Goal: Task Accomplishment & Management: Use online tool/utility

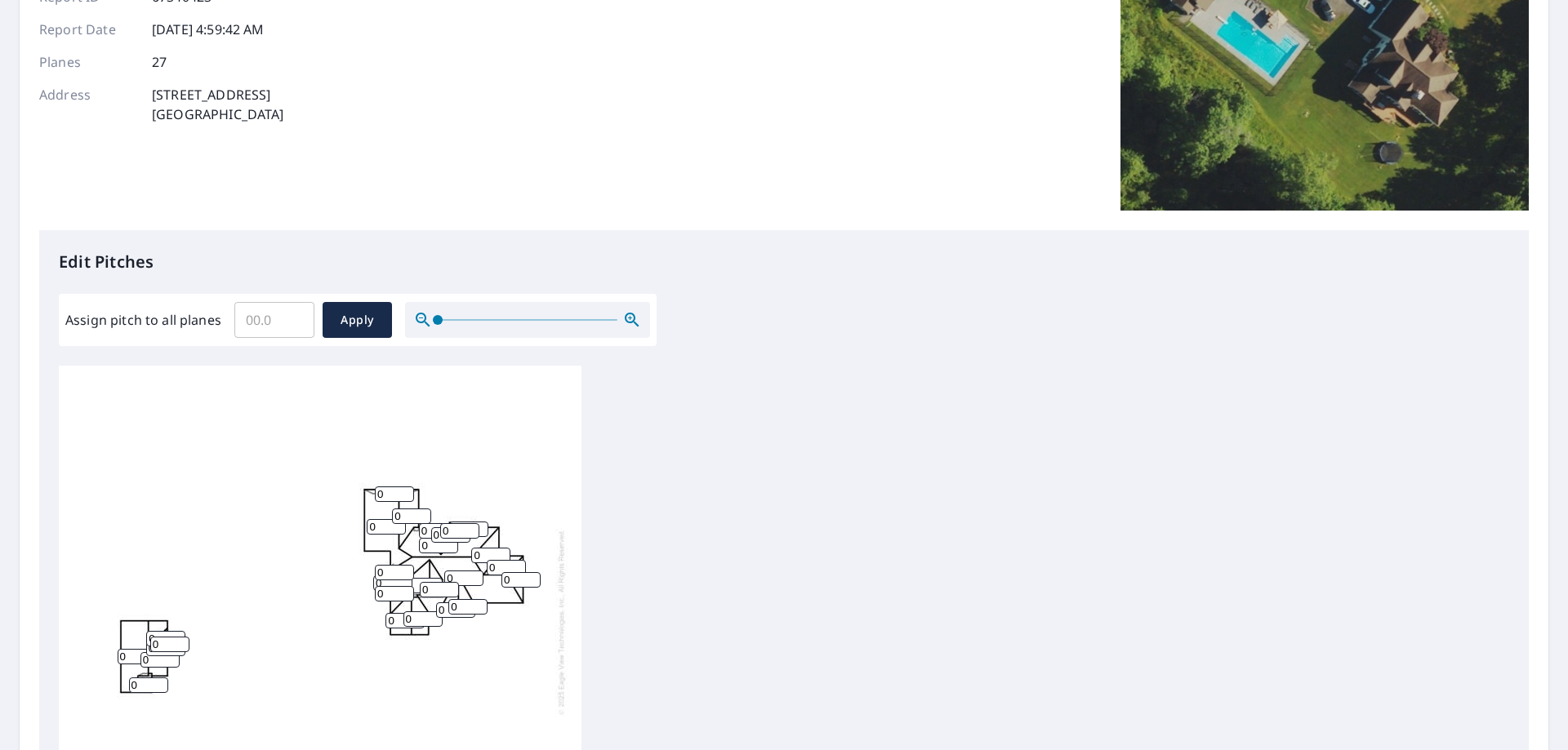
scroll to position [245, 0]
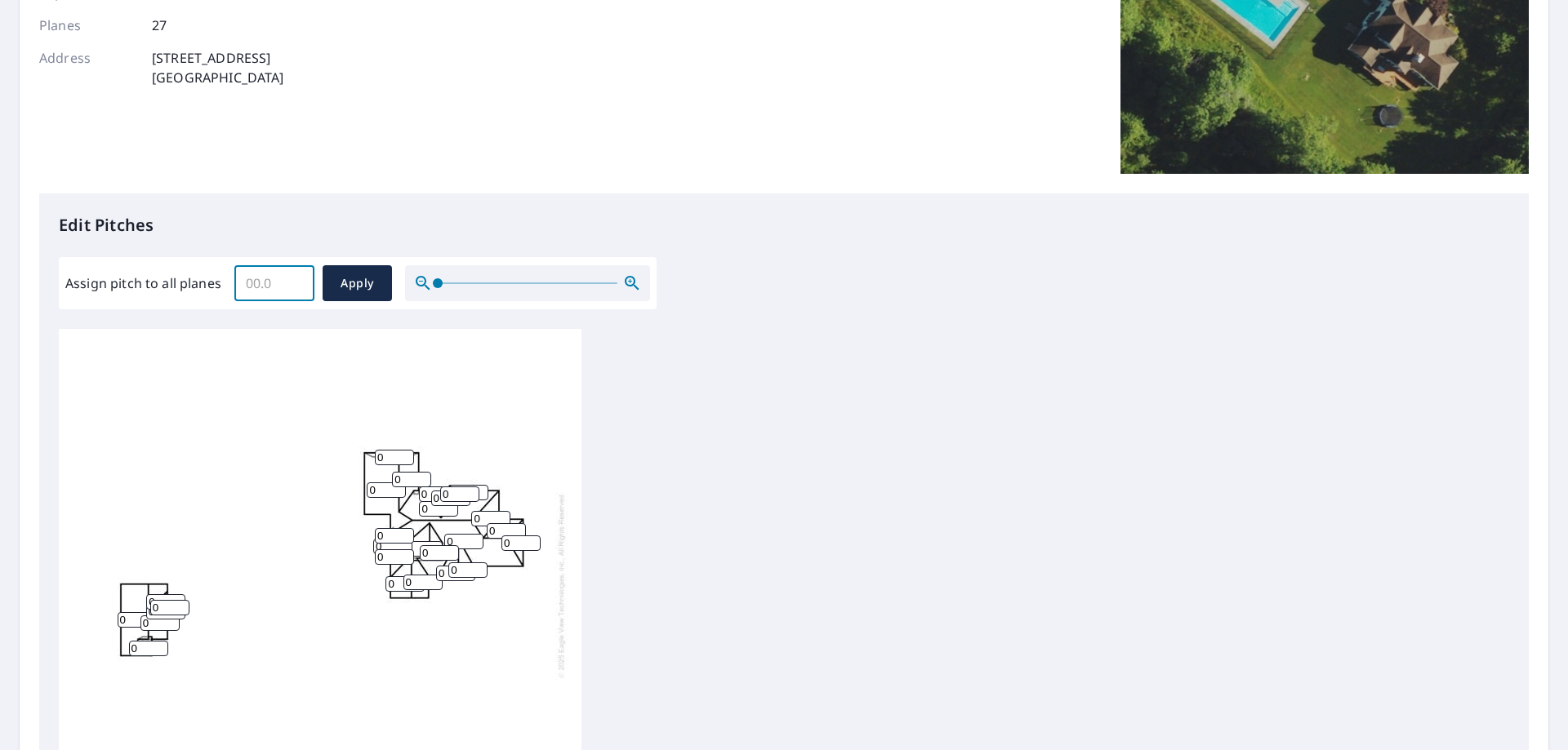
drag, startPoint x: 278, startPoint y: 284, endPoint x: 159, endPoint y: 269, distance: 119.9
click at [159, 269] on div "Assign pitch to all planes ​ Apply" at bounding box center [357, 283] width 584 height 36
type input "10"
click at [362, 287] on span "Apply" at bounding box center [356, 284] width 43 height 20
type input "10"
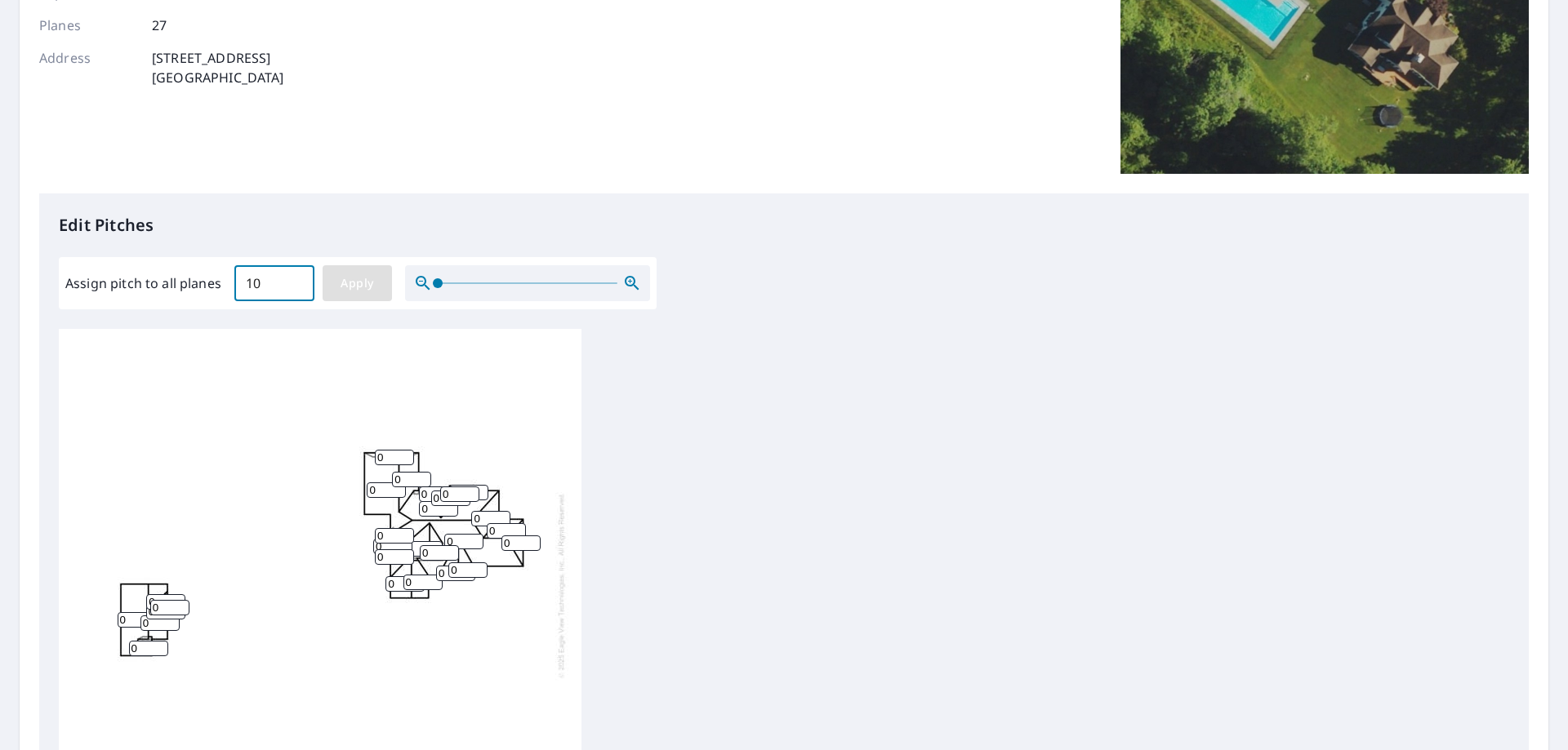
type input "10"
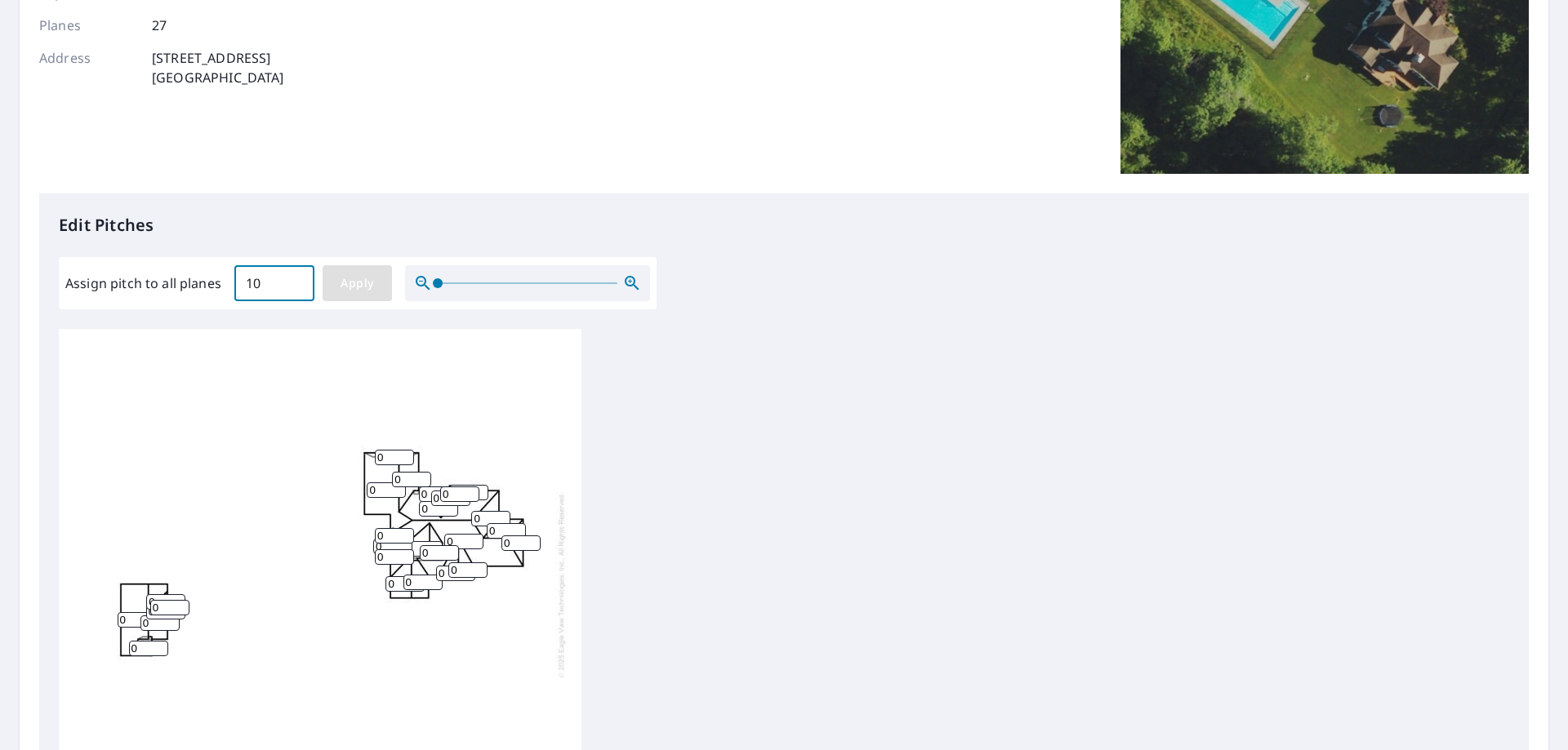
type input "10"
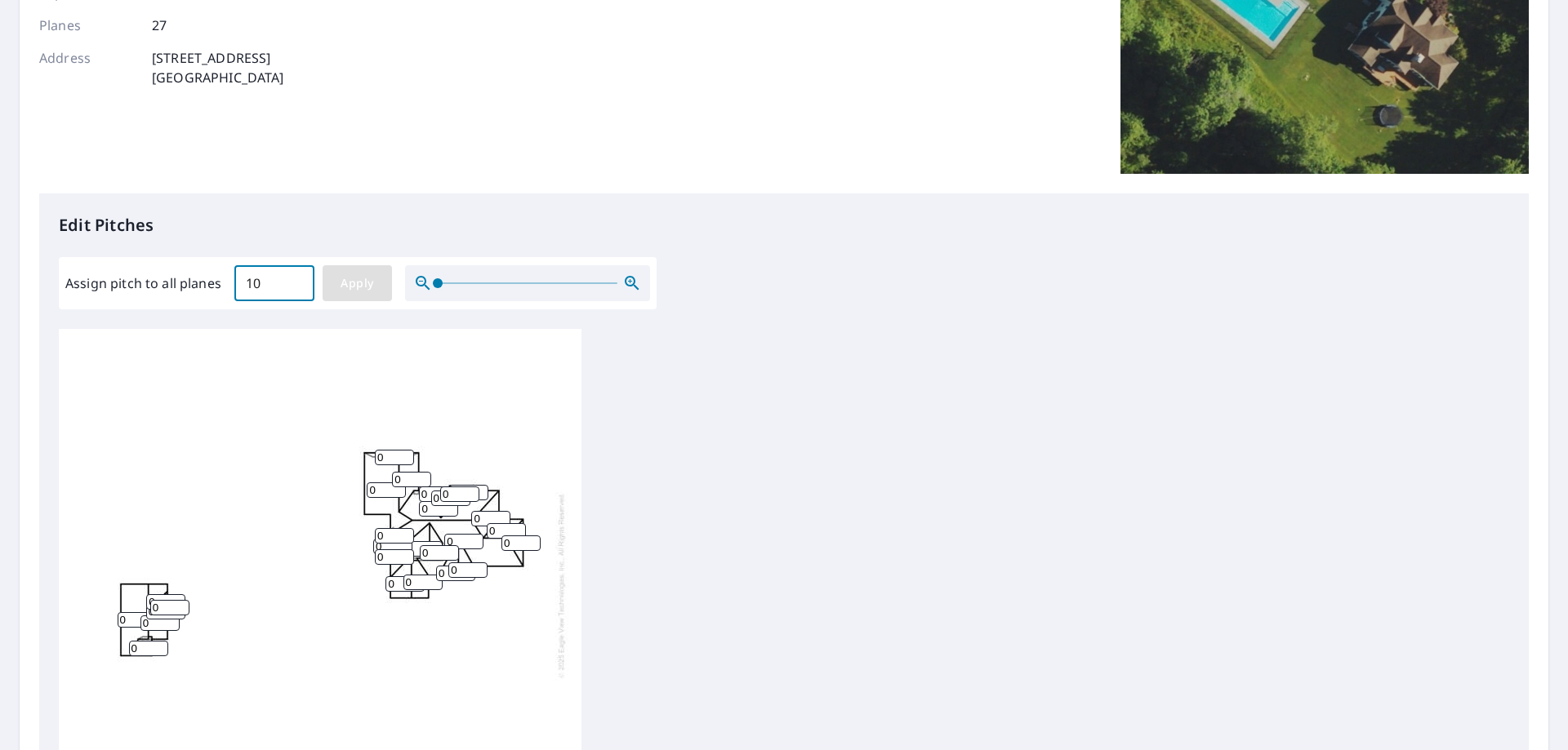
type input "10"
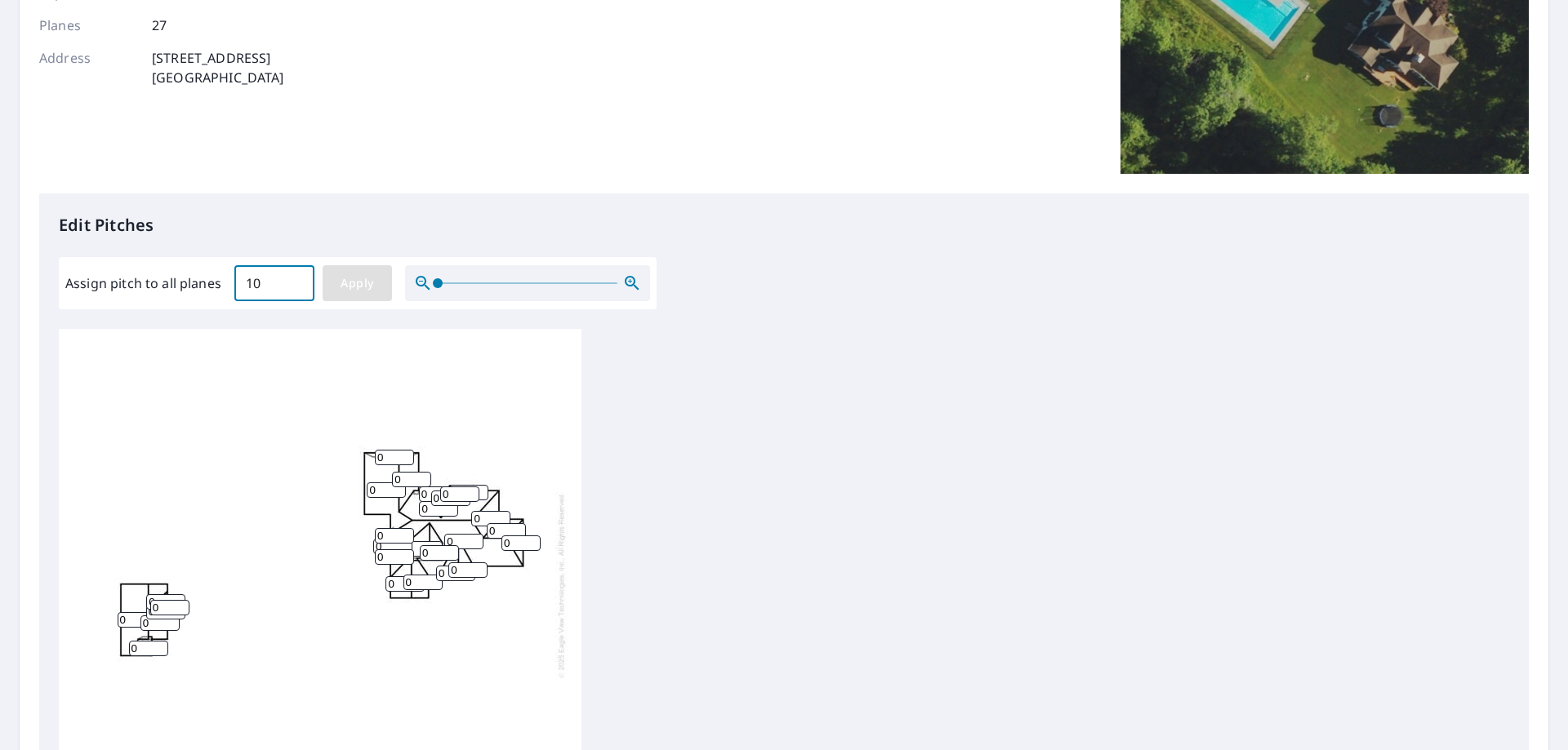
type input "10"
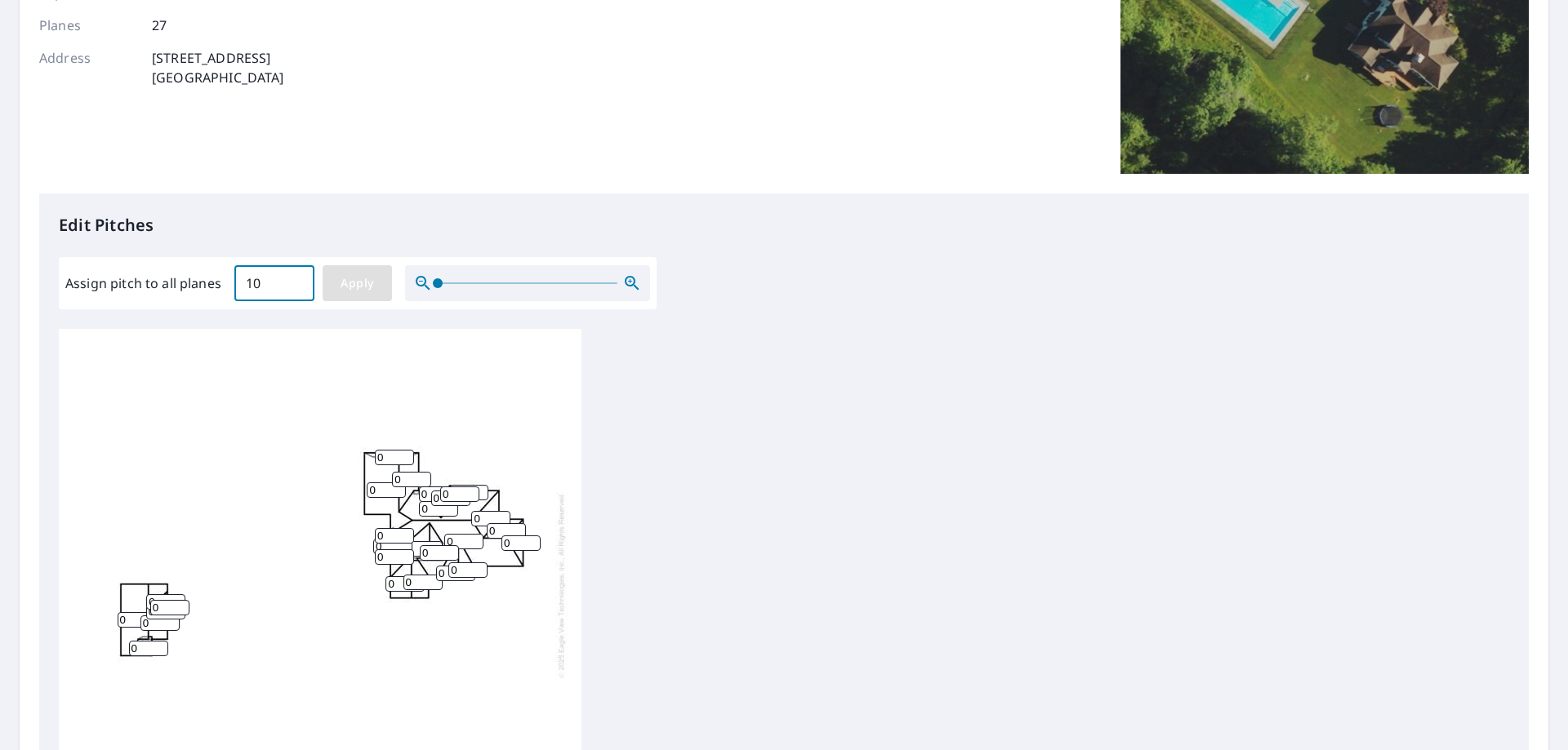
type input "10"
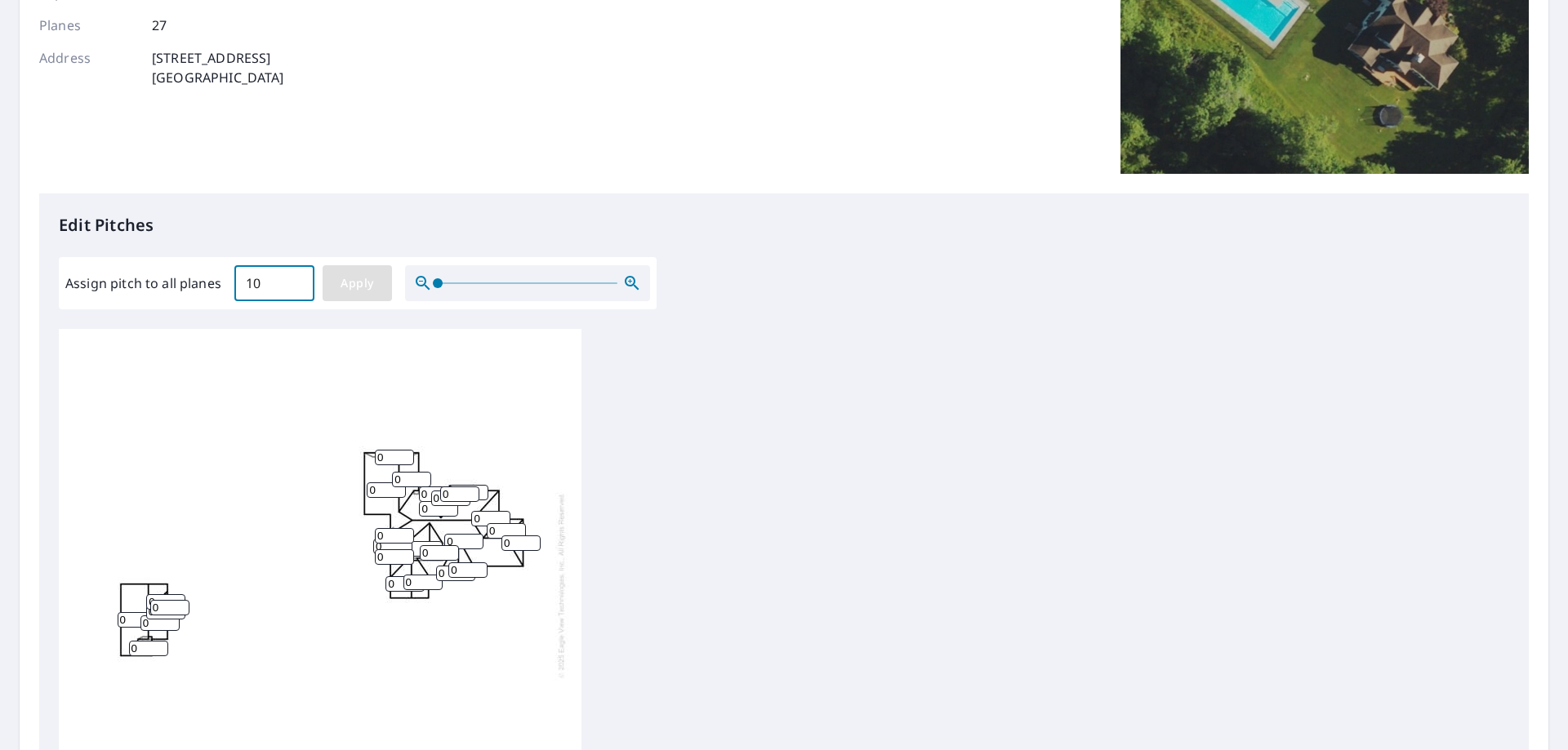
type input "10"
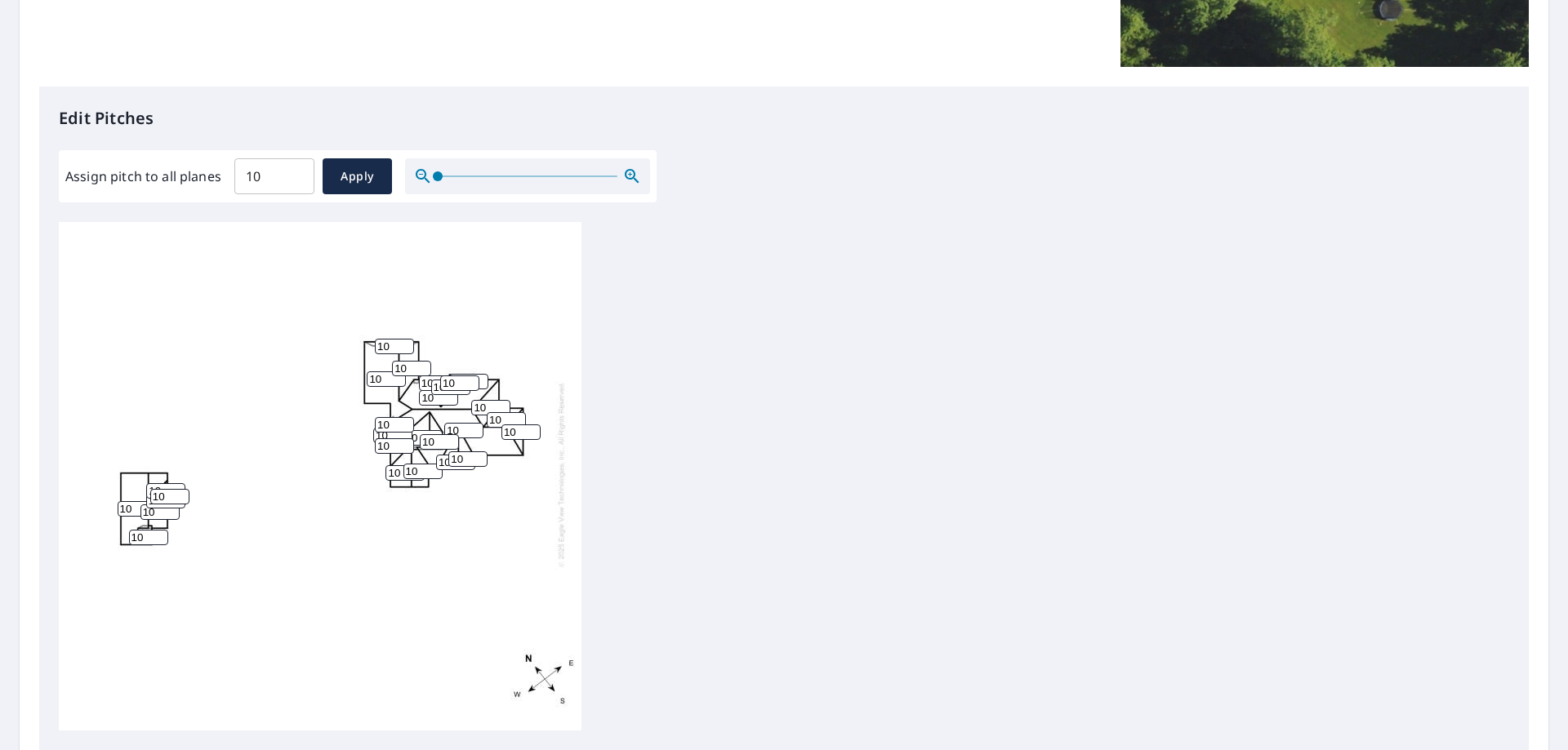
scroll to position [542, 0]
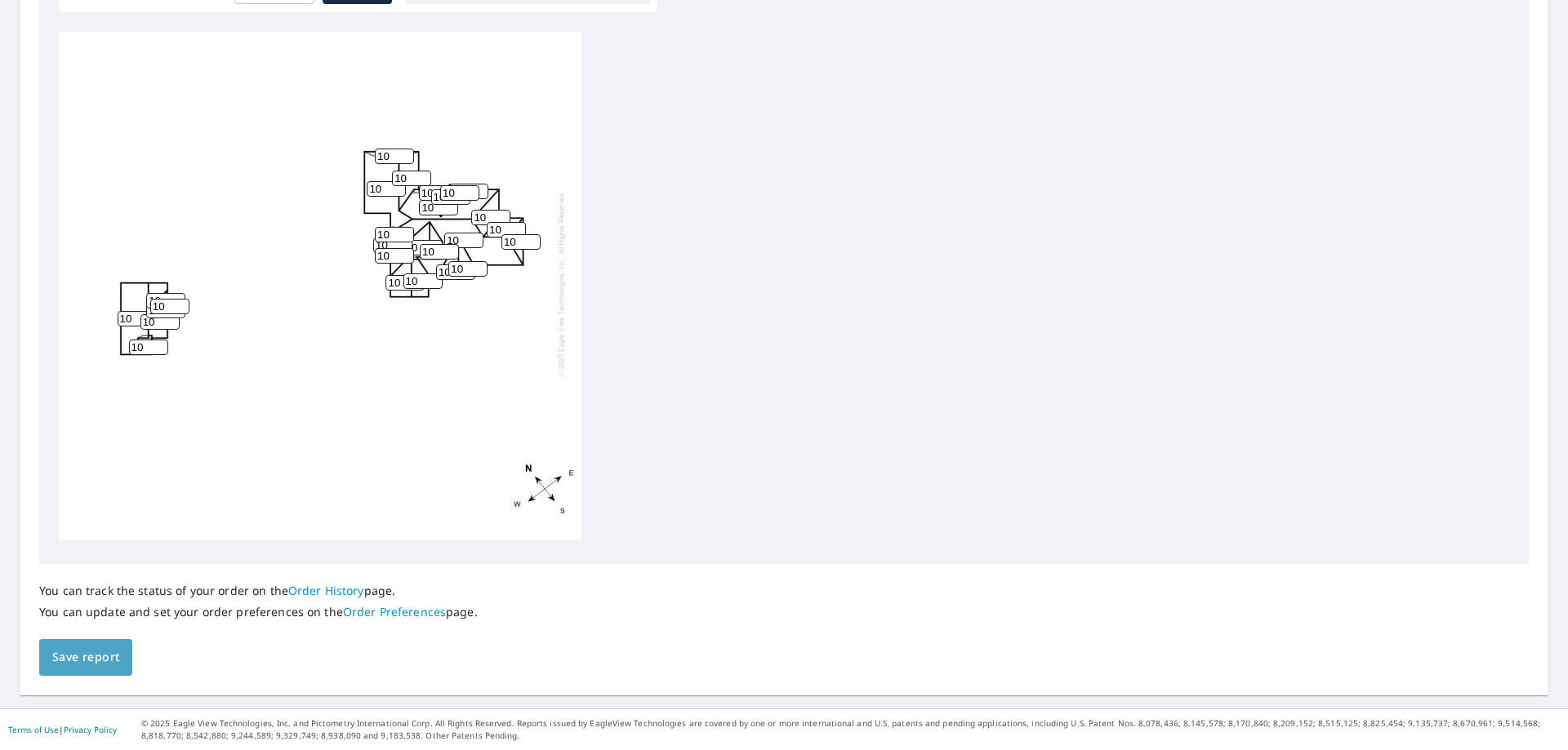
click at [114, 653] on span "Save report" at bounding box center [85, 658] width 67 height 20
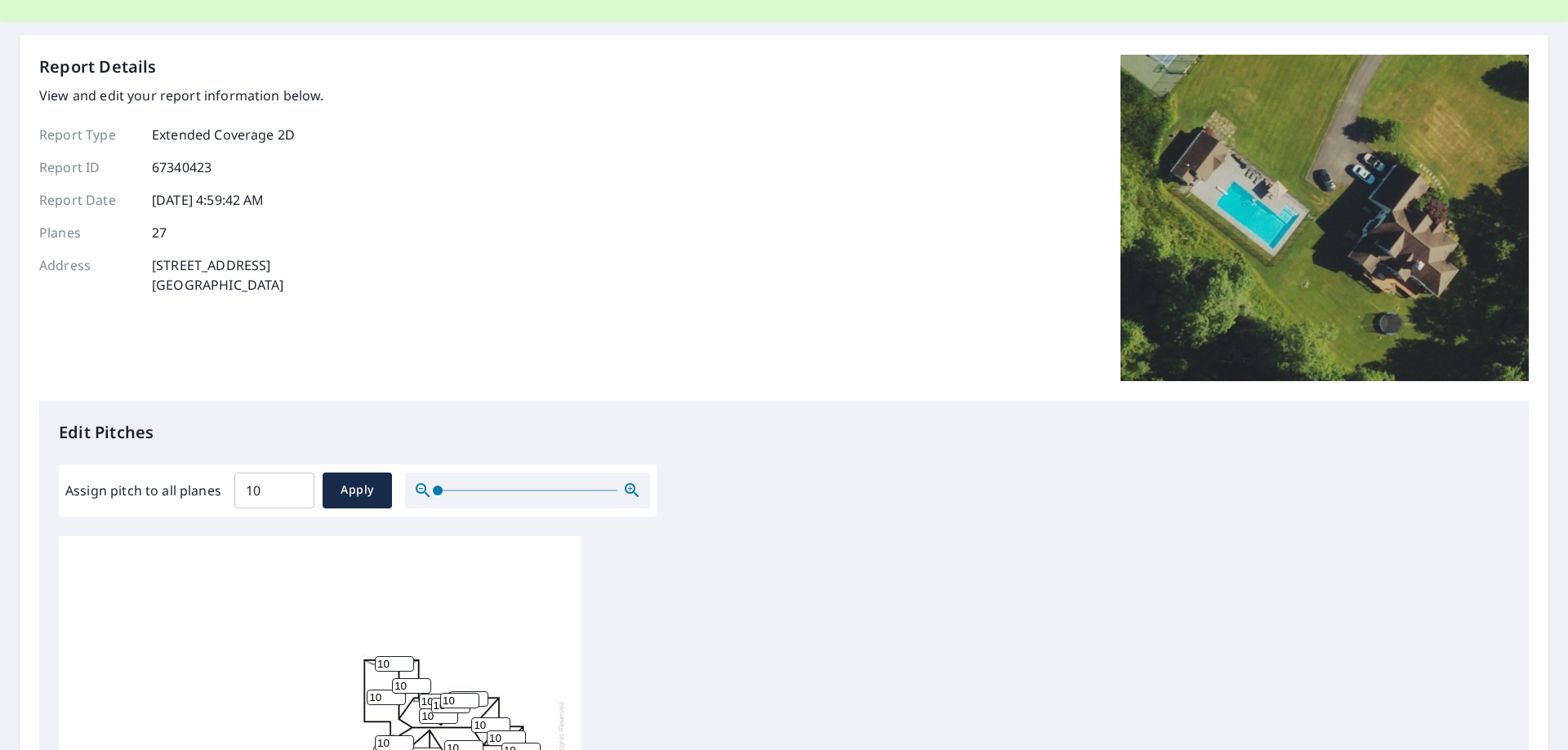
scroll to position [0, 0]
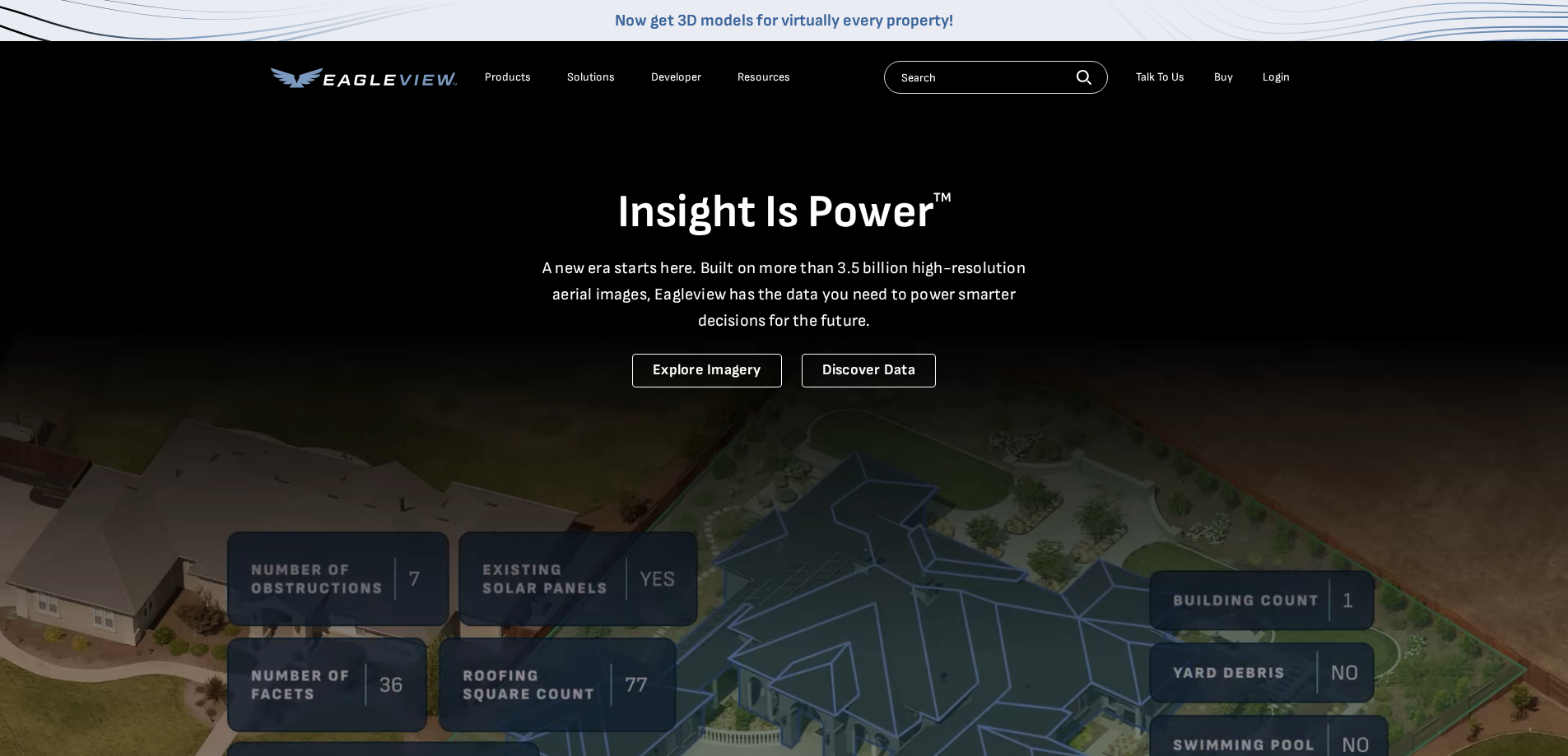
click at [1287, 74] on div "Login" at bounding box center [1275, 78] width 27 height 15
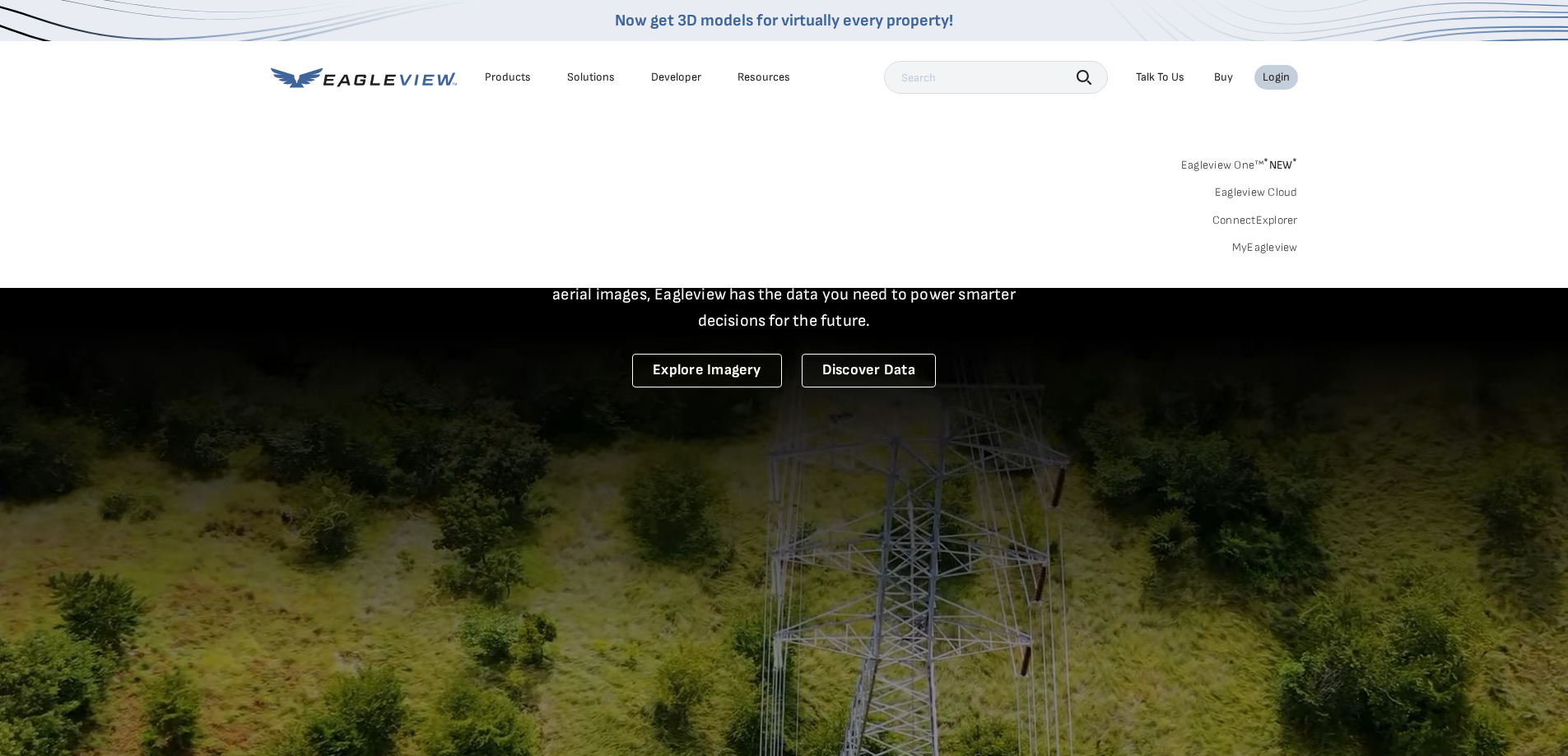
click at [1259, 250] on link "MyEagleview" at bounding box center [1264, 247] width 66 height 15
